Goal: Check status: Check status

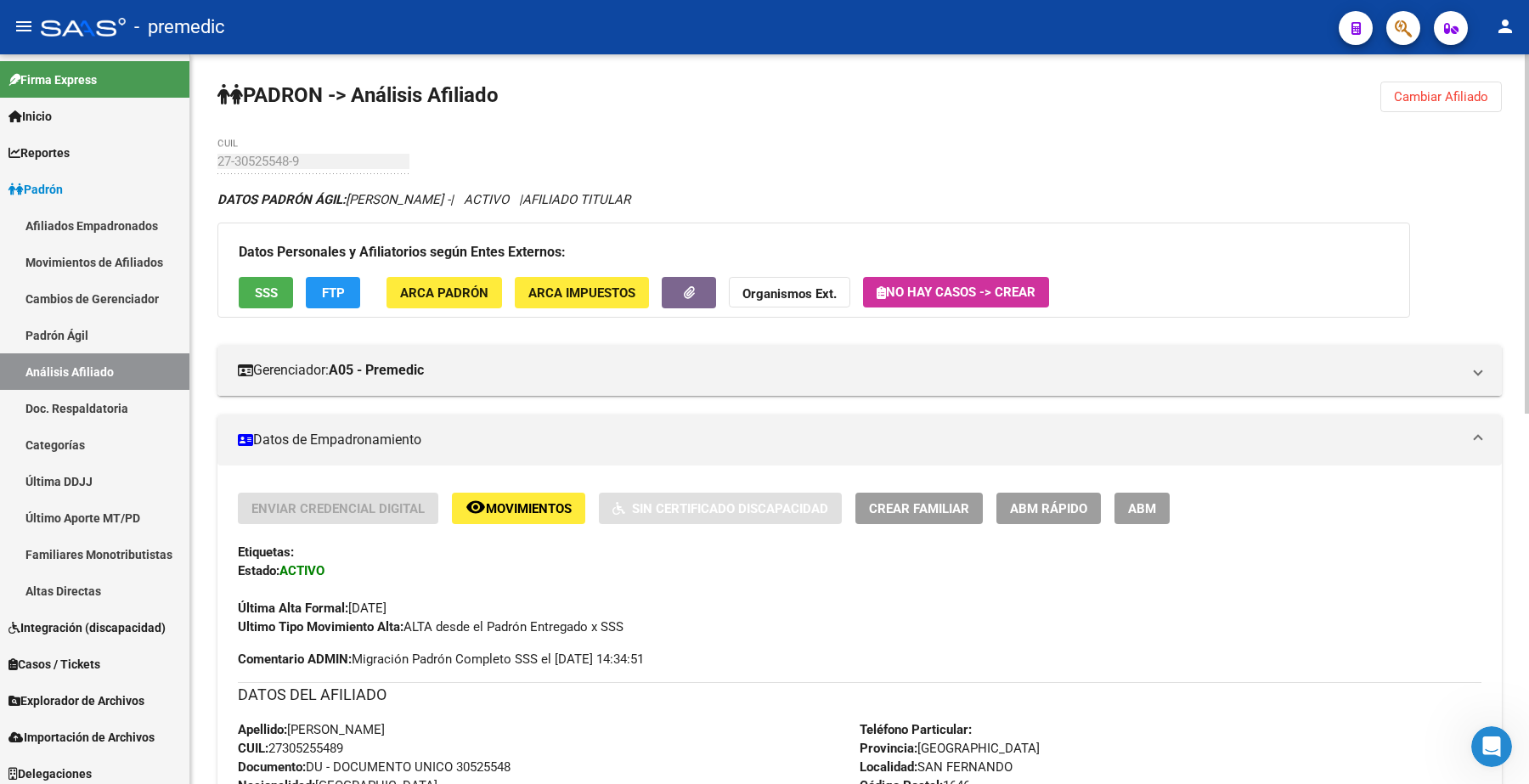
click at [1458, 89] on span "Cambiar Afiliado" at bounding box center [1441, 96] width 95 height 15
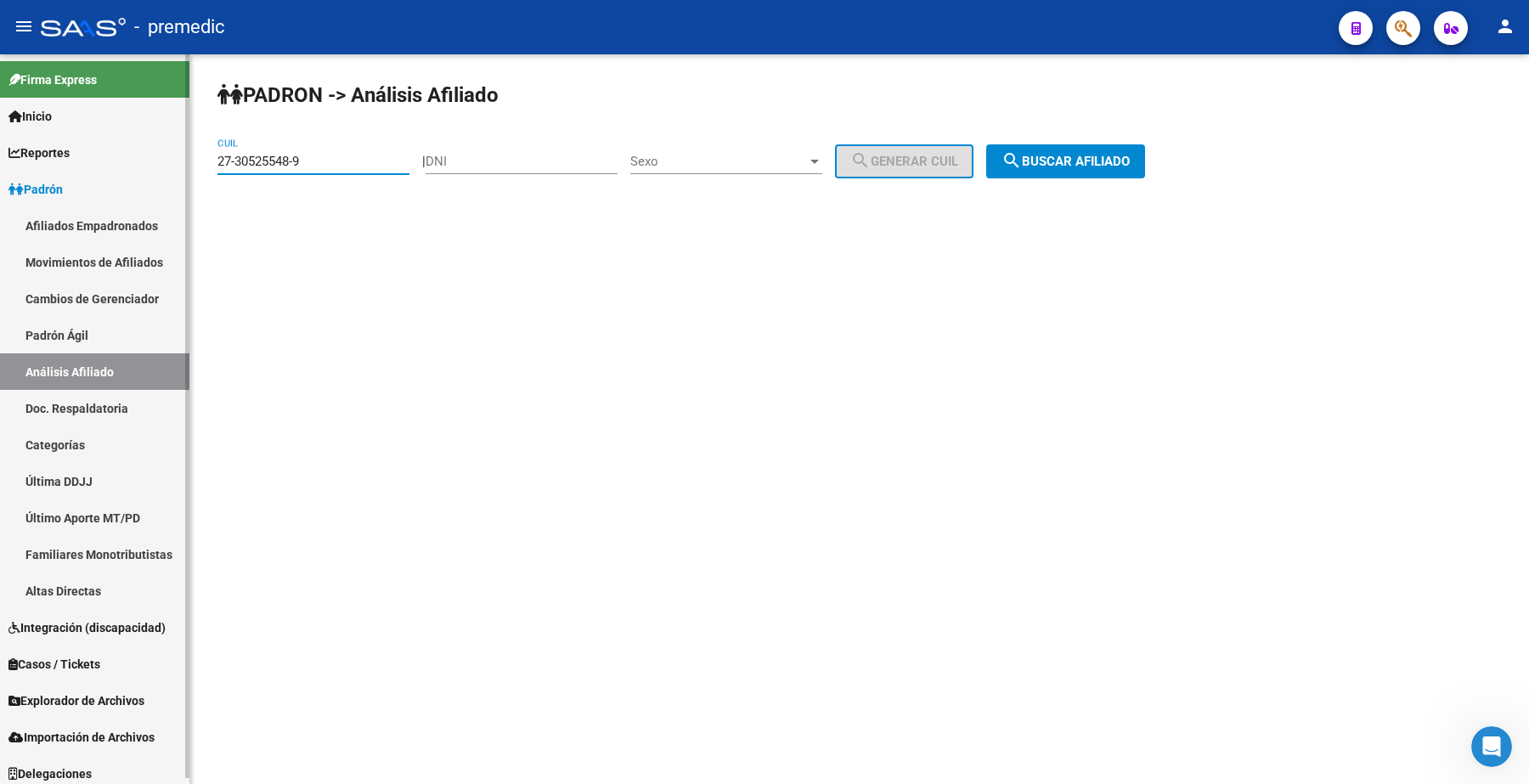
drag, startPoint x: 321, startPoint y: 164, endPoint x: 0, endPoint y: 179, distance: 321.4
click at [0, 179] on mat-sidenav-container "Firma Express Inicio Calendario SSS Instructivos Contacto OS Reportes Padrón Tr…" at bounding box center [764, 419] width 1529 height 730
paste input "6528936-6"
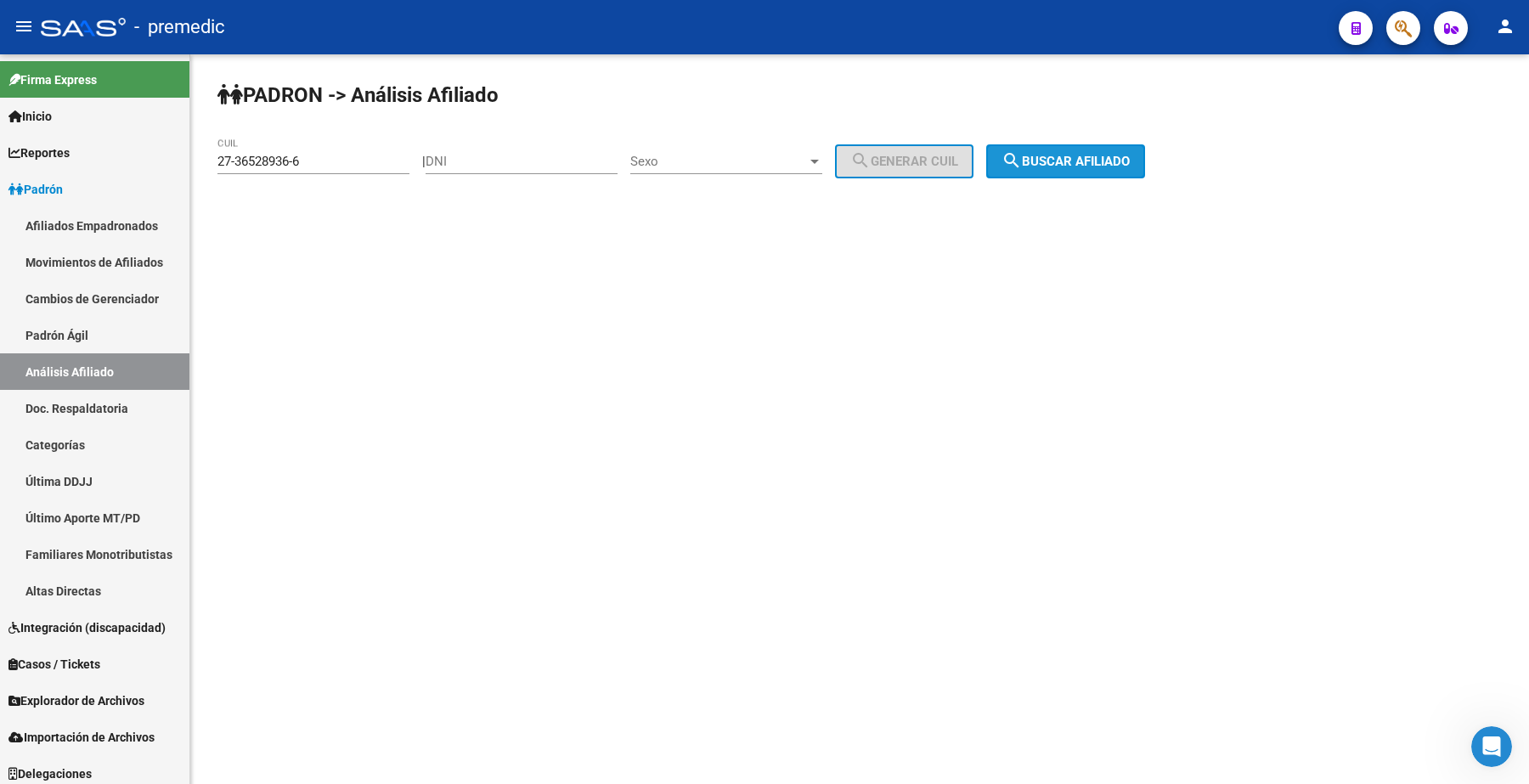
click at [1067, 158] on span "search Buscar afiliado" at bounding box center [1065, 161] width 129 height 15
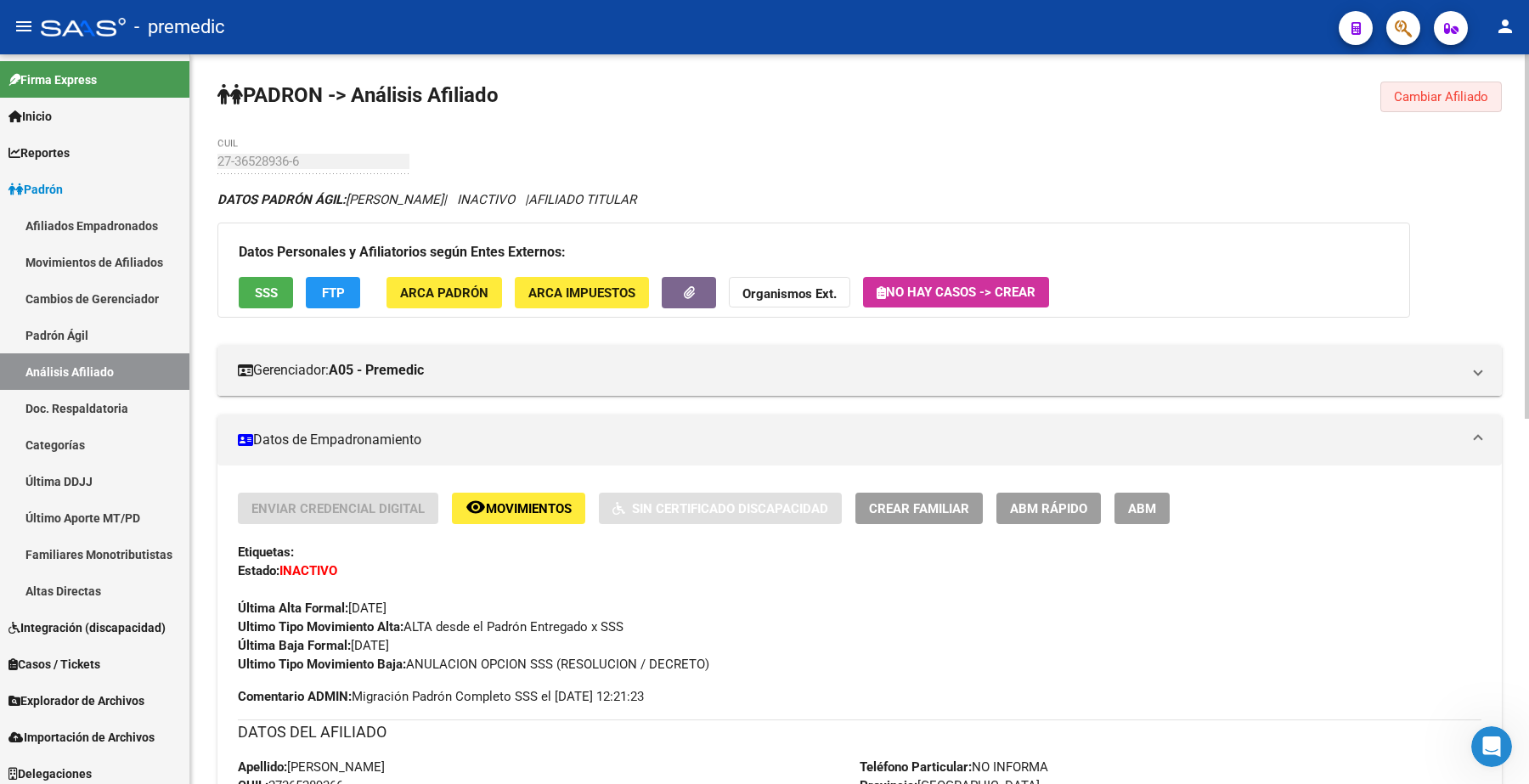
click at [1442, 89] on span "Cambiar Afiliado" at bounding box center [1441, 96] width 95 height 15
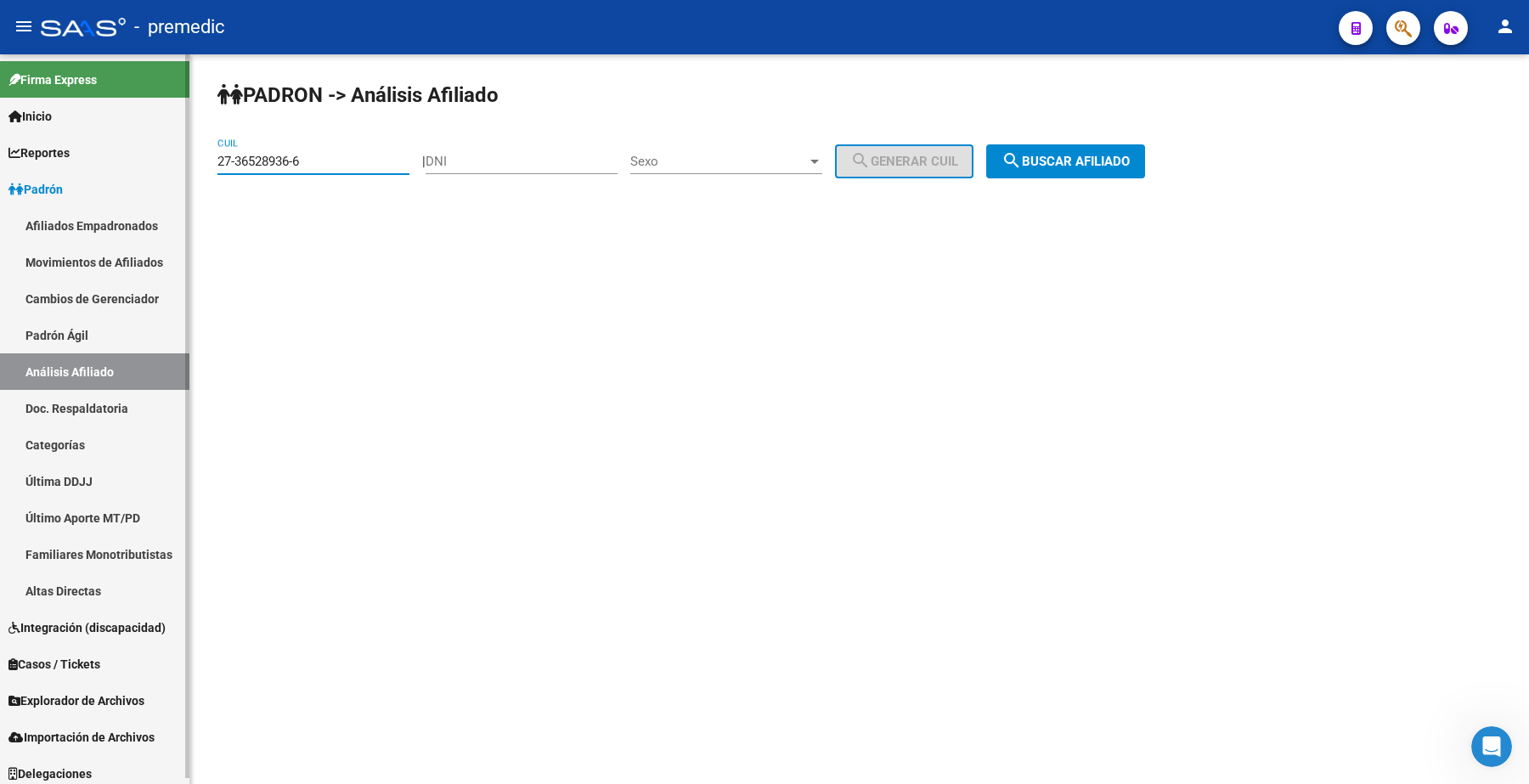
drag, startPoint x: 323, startPoint y: 164, endPoint x: 35, endPoint y: 133, distance: 289.7
click at [35, 133] on mat-sidenav-container "Firma Express Inicio Calendario SSS Instructivos Contacto OS Reportes Padrón Tr…" at bounding box center [764, 419] width 1529 height 730
paste input "94737689-1"
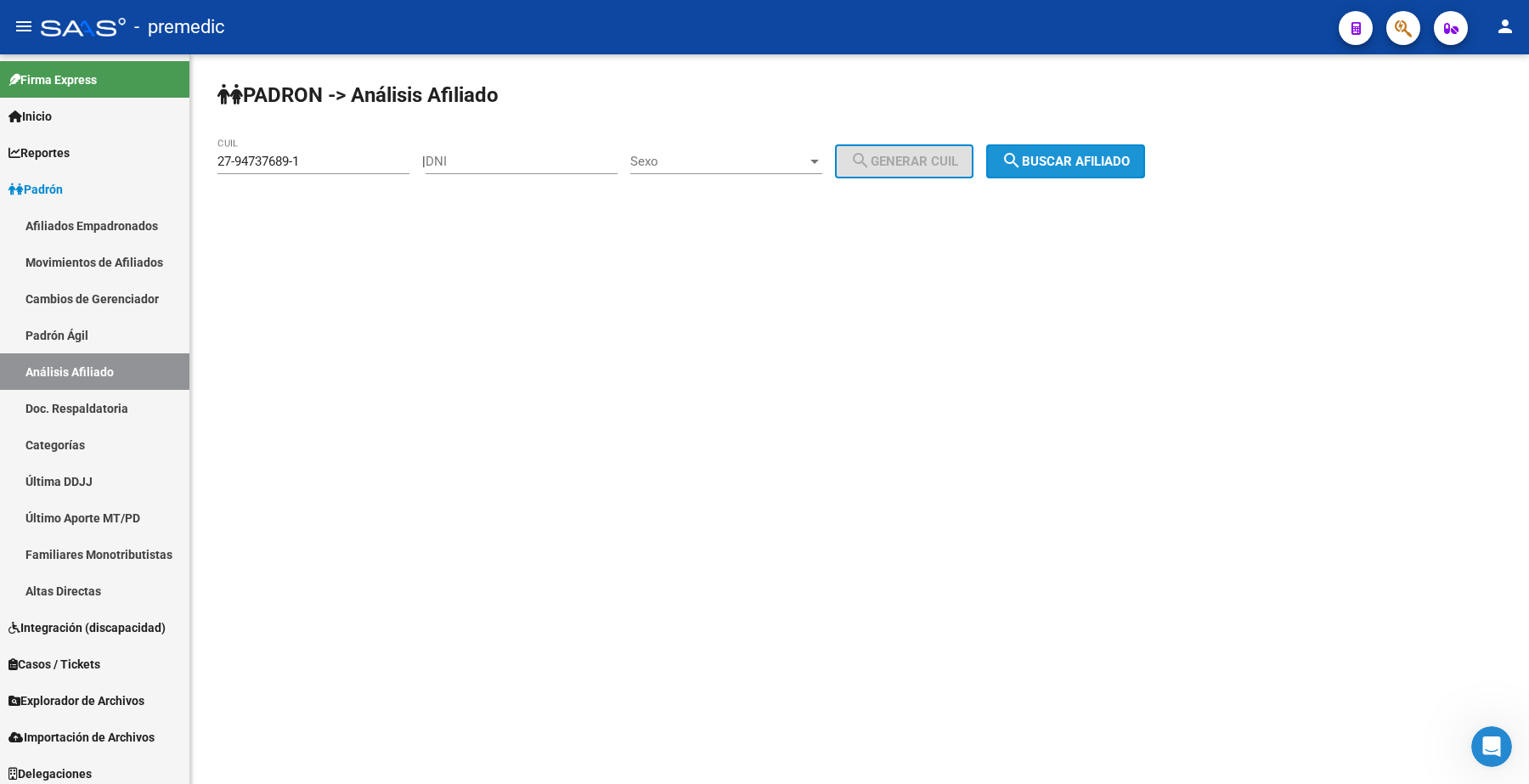
click at [1087, 151] on button "search Buscar afiliado" at bounding box center [1066, 161] width 159 height 34
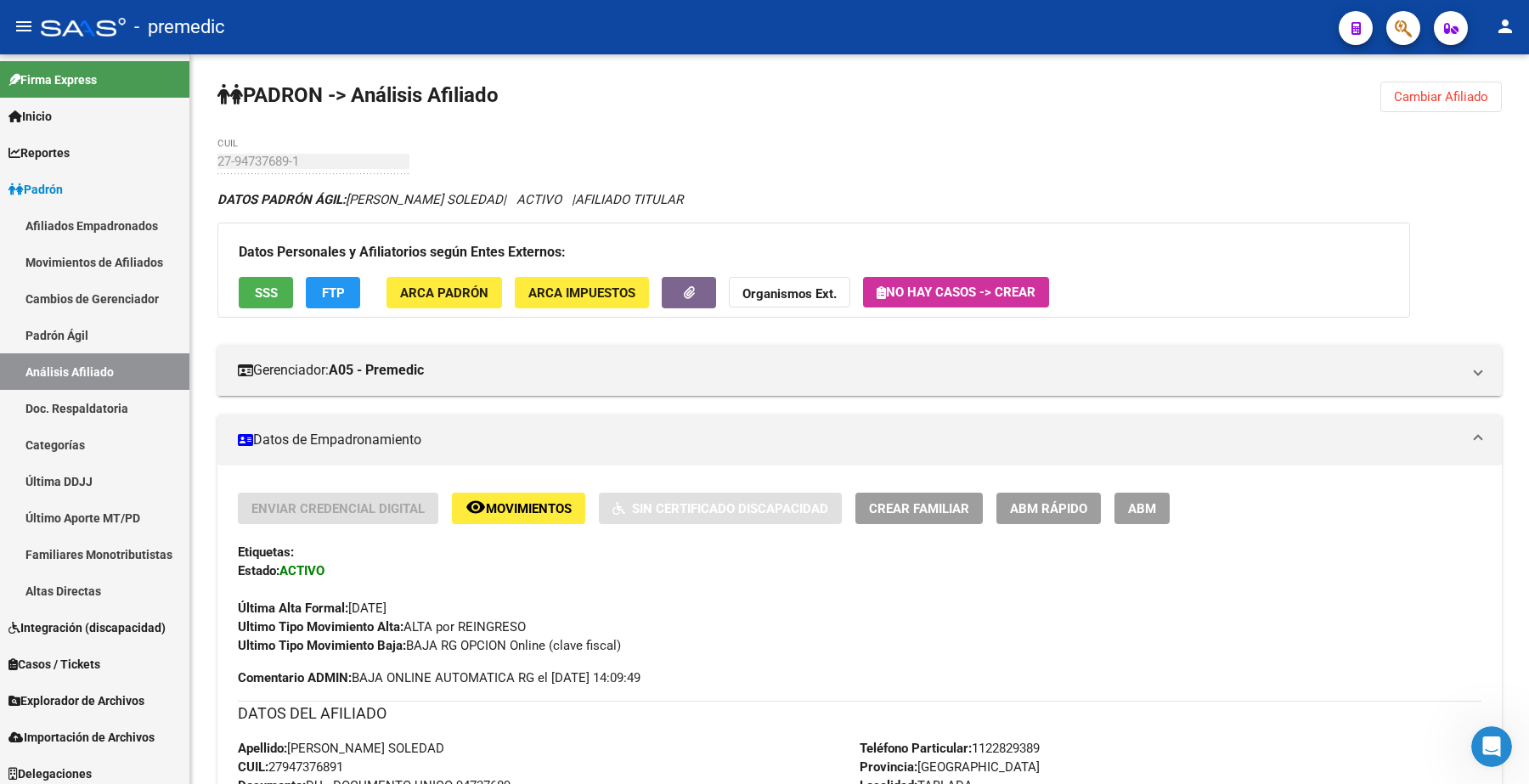
drag, startPoint x: 1444, startPoint y: 102, endPoint x: 1075, endPoint y: 131, distance: 370.1
click at [1420, 102] on span "Cambiar Afiliado" at bounding box center [1441, 96] width 95 height 15
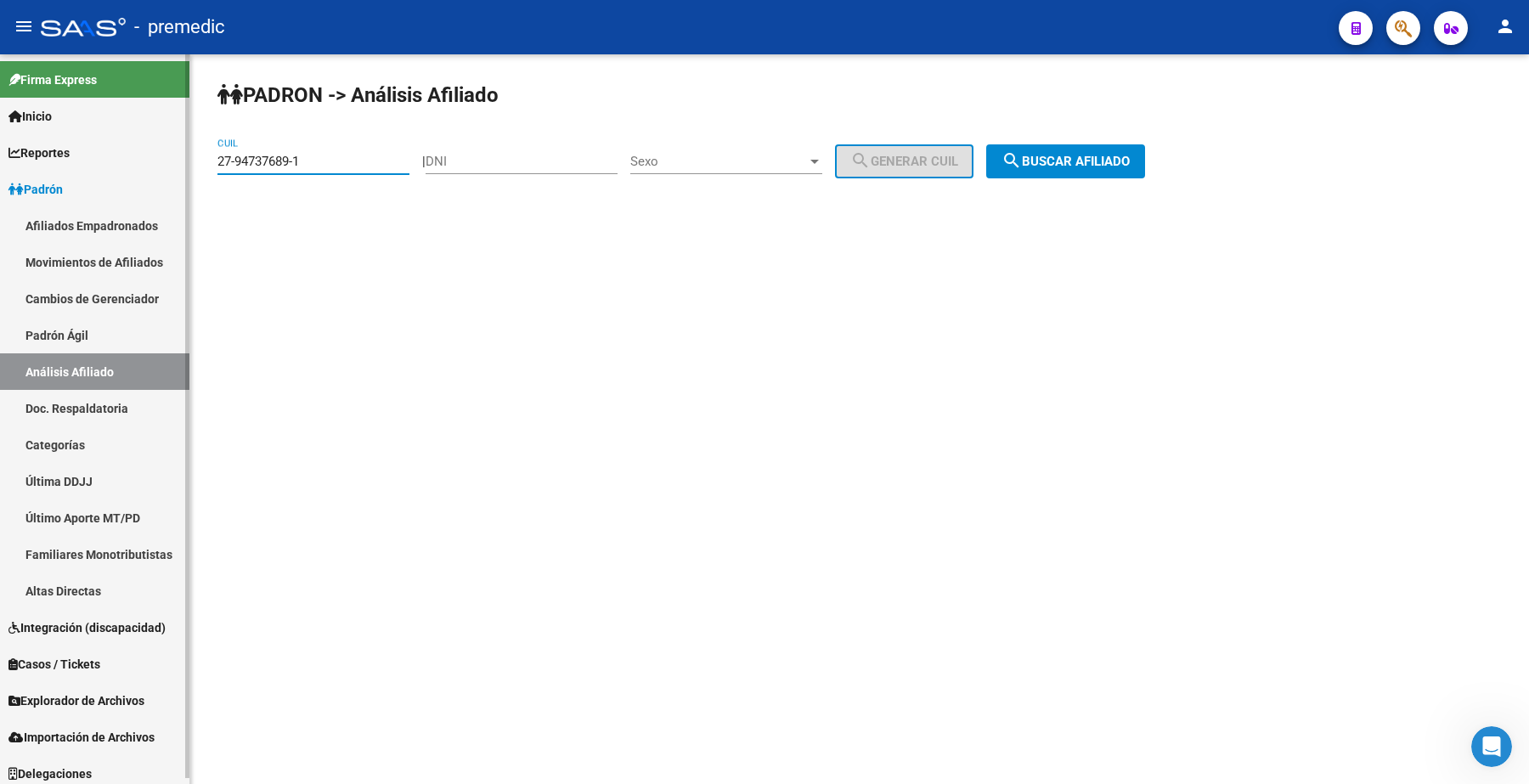
drag, startPoint x: 336, startPoint y: 165, endPoint x: 128, endPoint y: 150, distance: 208.5
click at [128, 150] on mat-sidenav-container "Firma Express Inicio Calendario SSS Instructivos Contacto OS Reportes Padrón Tr…" at bounding box center [764, 419] width 1529 height 730
paste input "0-43021583-4"
click at [1119, 154] on span "search Buscar afiliado" at bounding box center [1065, 161] width 129 height 15
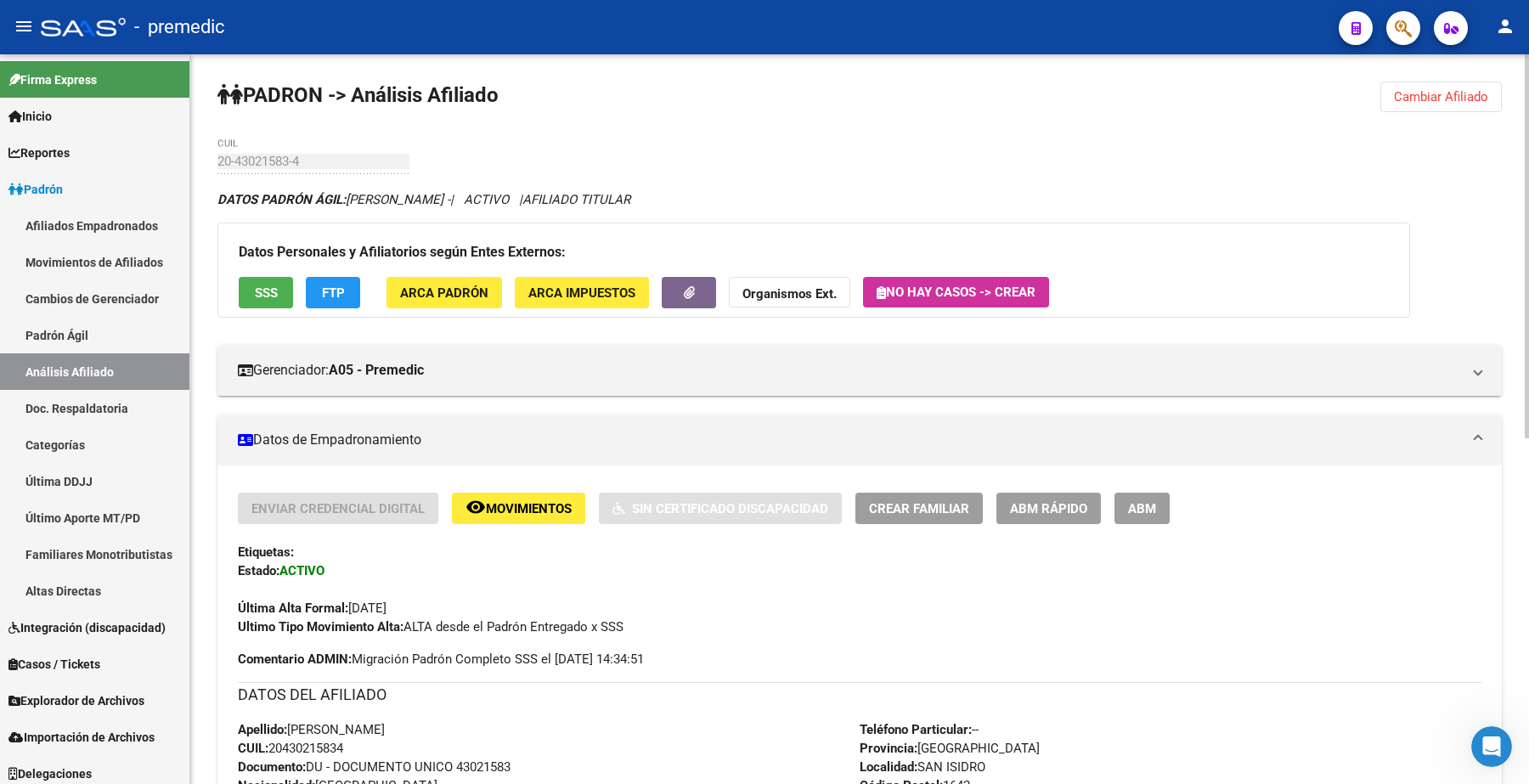
click at [1402, 94] on span "Cambiar Afiliado" at bounding box center [1441, 96] width 95 height 15
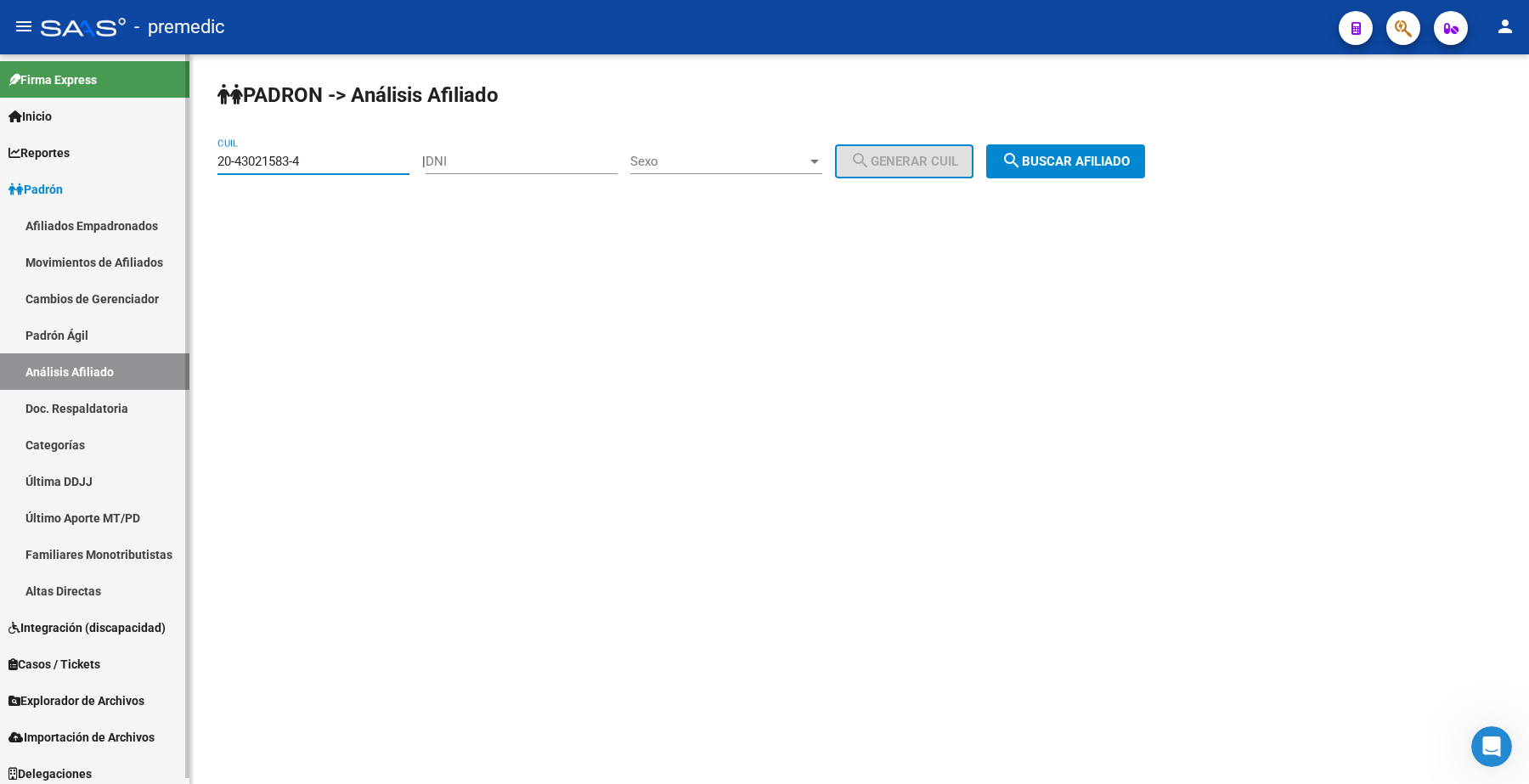
click at [149, 147] on mat-sidenav-container "Firma Express Inicio Calendario SSS Instructivos Contacto OS Reportes Padrón Tr…" at bounding box center [764, 419] width 1529 height 730
paste input "1318101-2"
type input "20-41318101-2"
click at [1080, 151] on button "search Buscar afiliado" at bounding box center [1066, 161] width 159 height 34
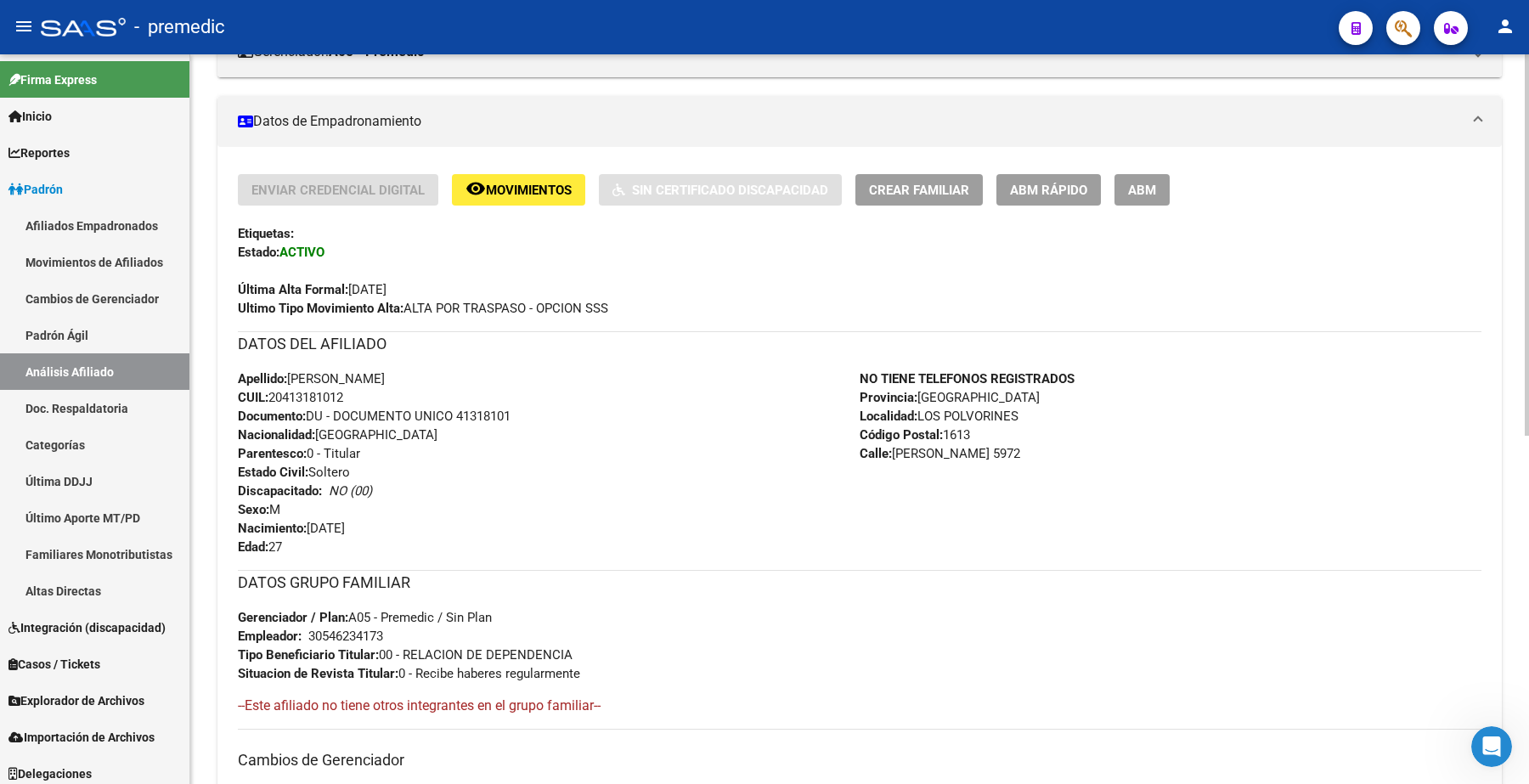
scroll to position [424, 0]
